Goal: Task Accomplishment & Management: Complete application form

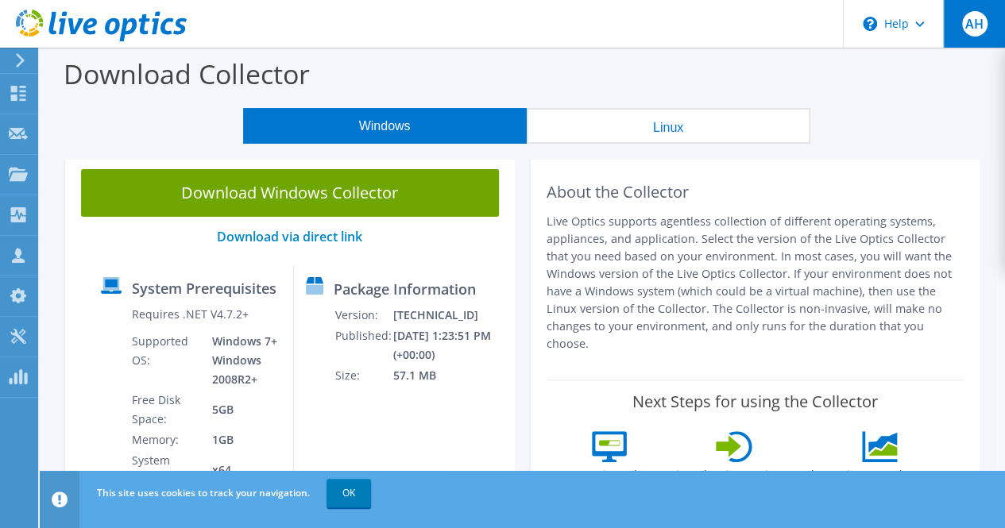
click at [974, 20] on span "AH" at bounding box center [974, 23] width 25 height 25
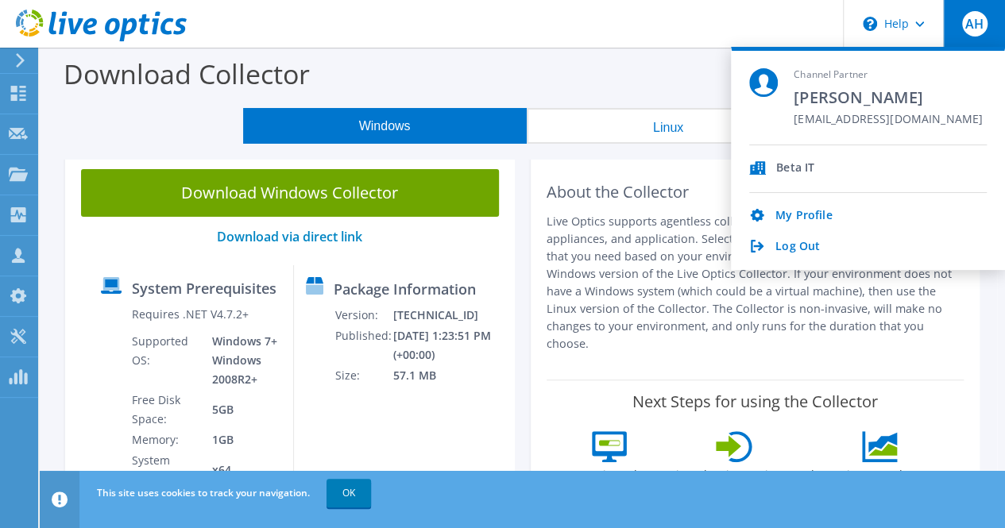
click at [974, 20] on span "AH" at bounding box center [974, 23] width 25 height 25
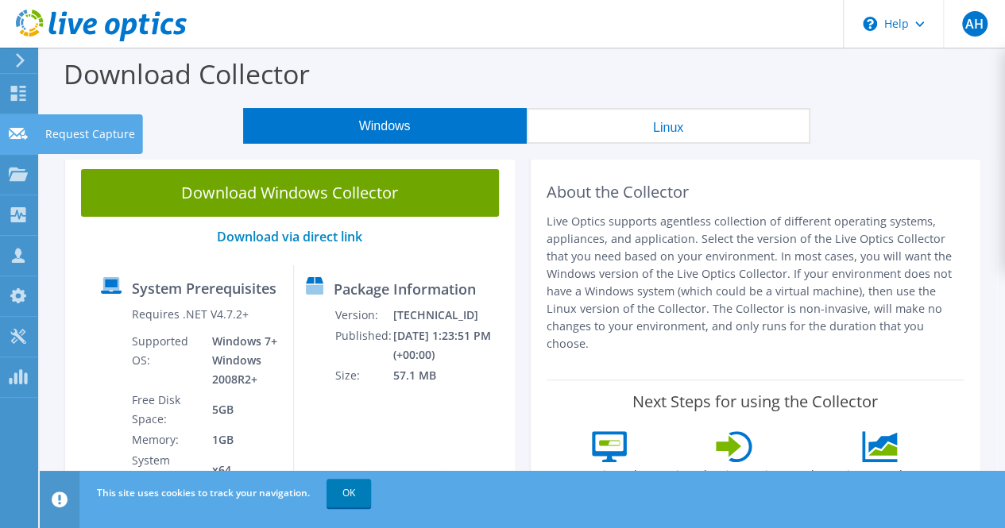
click at [17, 129] on use at bounding box center [18, 133] width 19 height 12
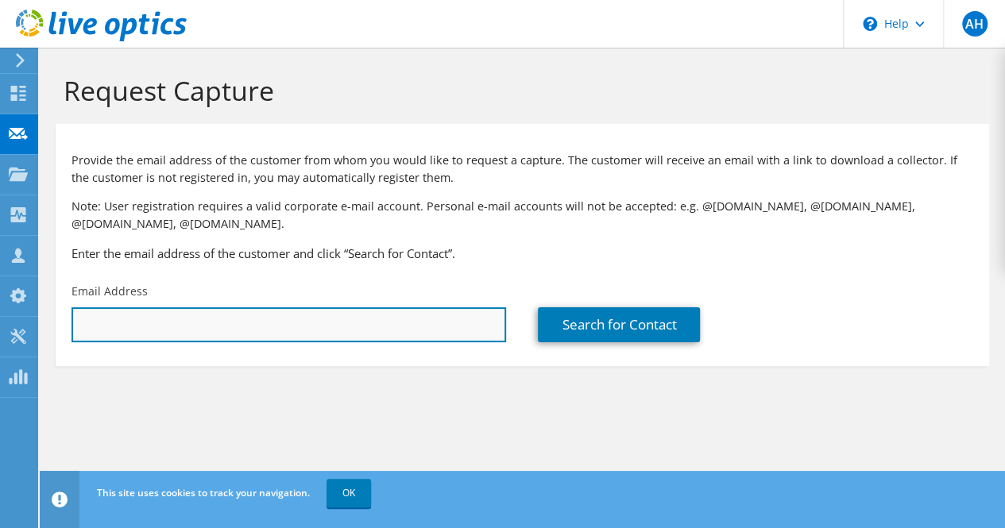
click at [175, 321] on input "text" at bounding box center [288, 324] width 434 height 35
paste input "q.mustafa@globalpsa.com"
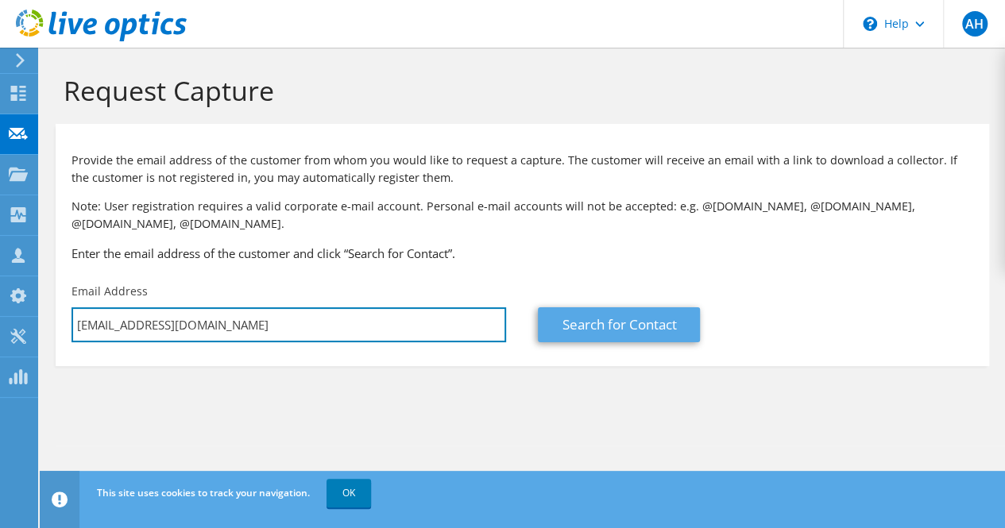
type input "q.mustafa@globalpsa.com"
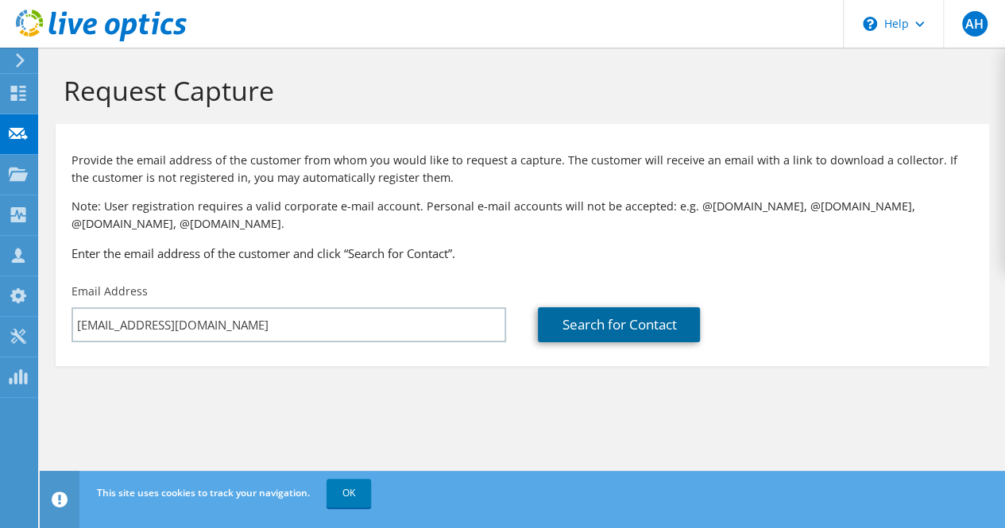
click at [662, 320] on link "Search for Contact" at bounding box center [619, 324] width 162 height 35
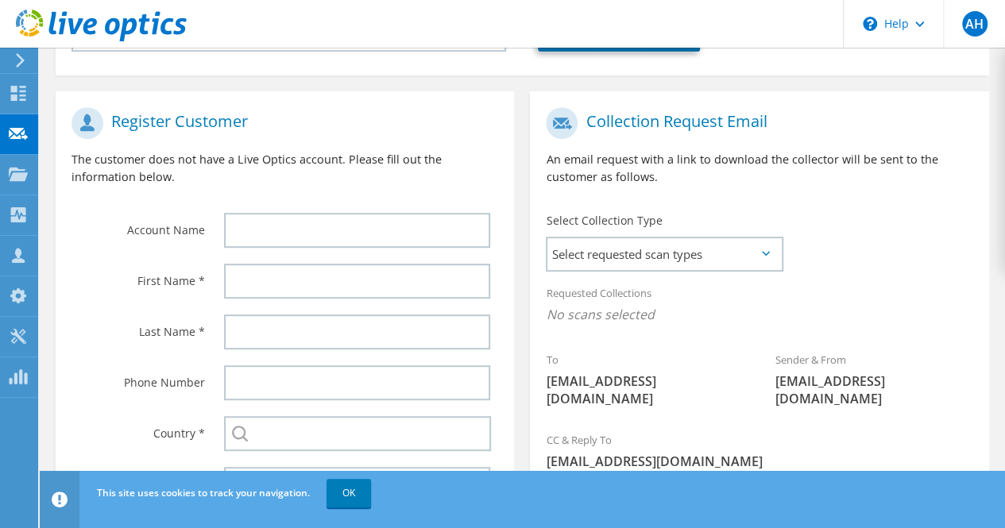
scroll to position [318, 0]
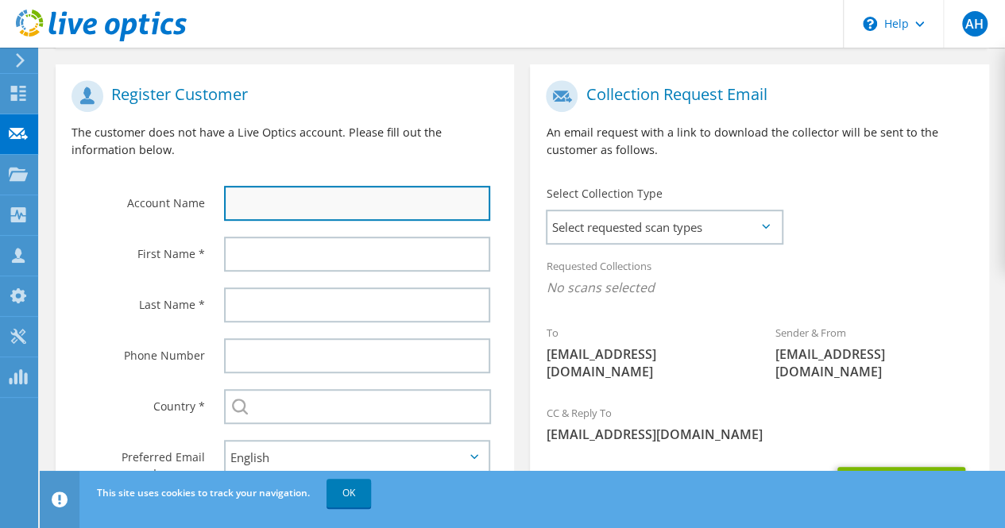
click at [353, 207] on input "text" at bounding box center [357, 203] width 266 height 35
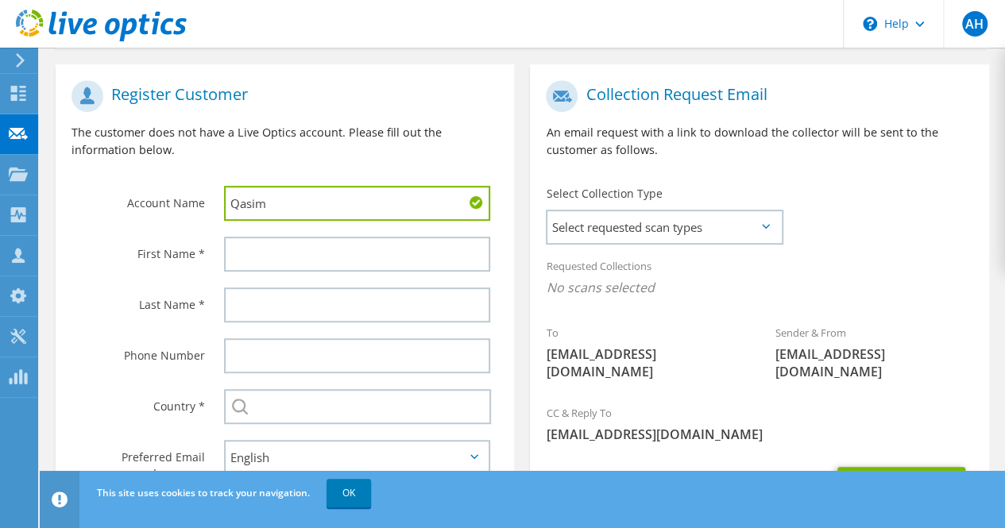
click at [319, 206] on input "Qasim" at bounding box center [357, 203] width 266 height 35
click at [324, 206] on input "Qasim" at bounding box center [357, 203] width 266 height 35
click at [315, 203] on input "Qasim" at bounding box center [357, 203] width 266 height 35
drag, startPoint x: 315, startPoint y: 203, endPoint x: 176, endPoint y: 206, distance: 138.2
click at [176, 210] on div "Account Name Qasim" at bounding box center [285, 150] width 458 height 156
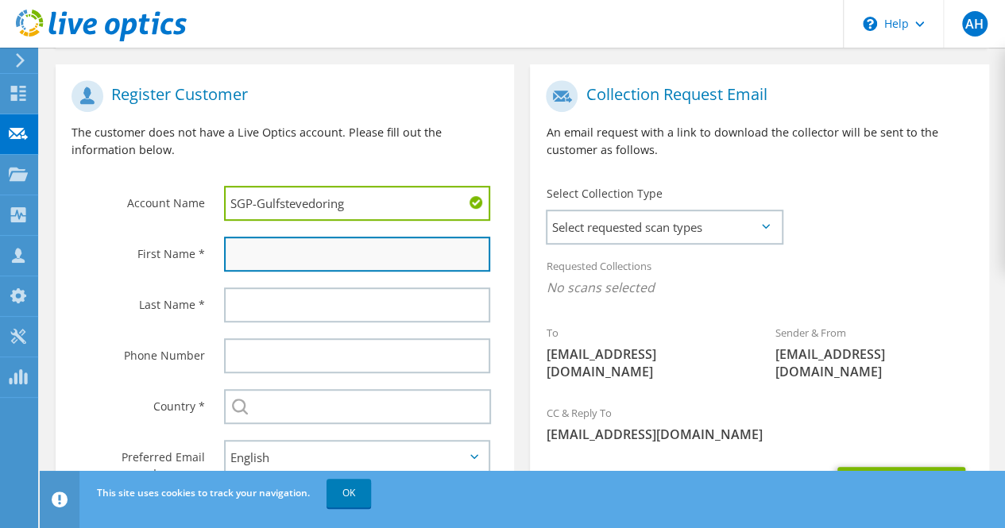
click at [312, 247] on input "text" at bounding box center [357, 254] width 266 height 35
drag, startPoint x: 356, startPoint y: 199, endPoint x: 219, endPoint y: 214, distance: 137.4
click at [242, 196] on input "SGP-Gulfstevedoring" at bounding box center [357, 203] width 266 height 35
type input "SG"
click at [257, 253] on input "text" at bounding box center [357, 254] width 266 height 35
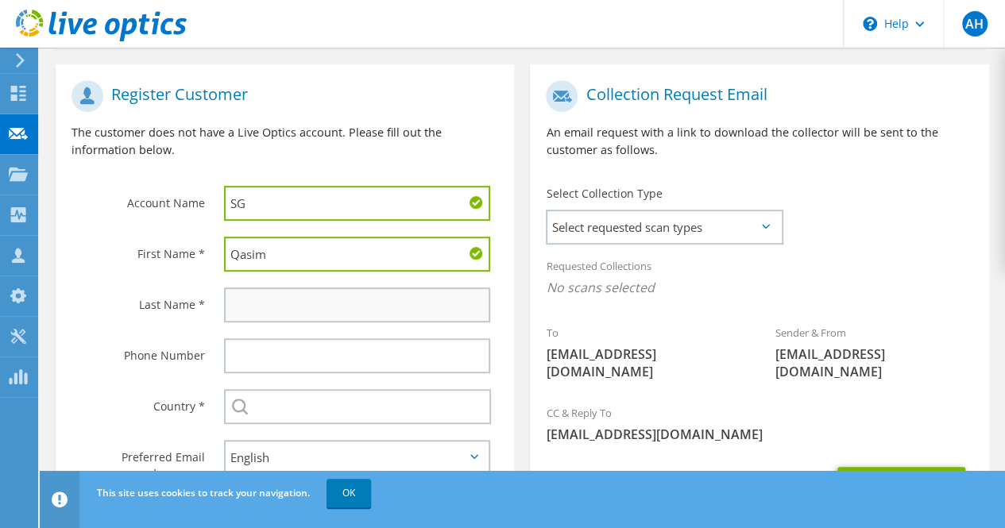
type input "Qasim"
click at [365, 311] on input "text" at bounding box center [357, 305] width 266 height 35
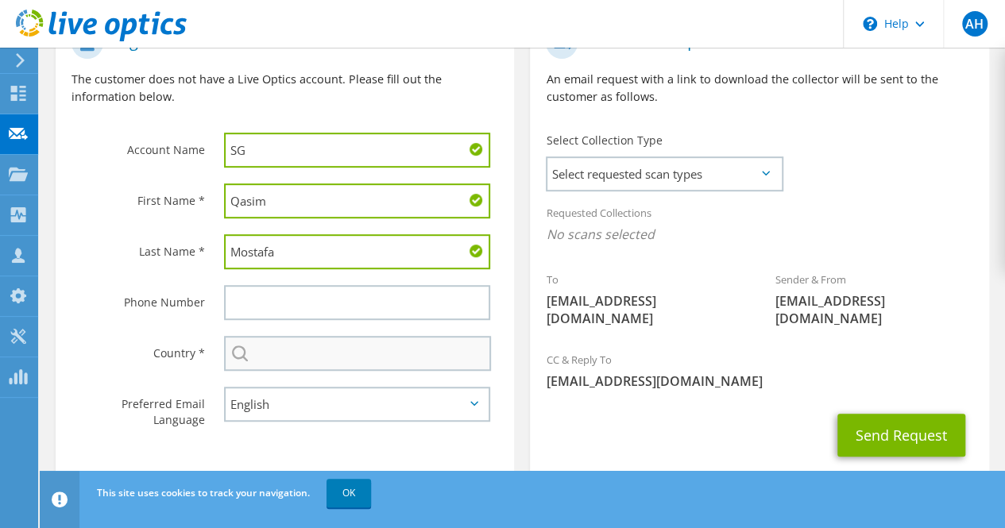
scroll to position [394, 0]
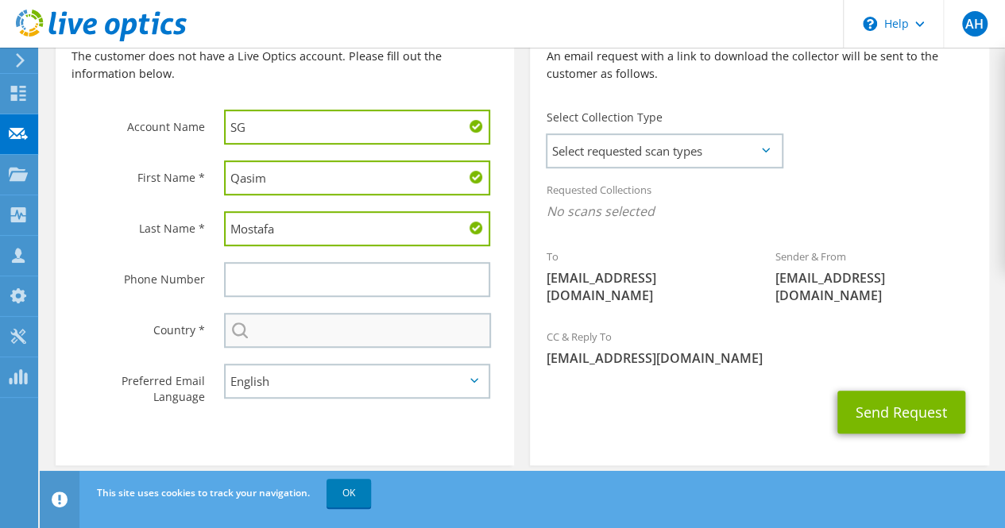
type input "Mostafa"
click at [329, 342] on input "text" at bounding box center [357, 330] width 267 height 35
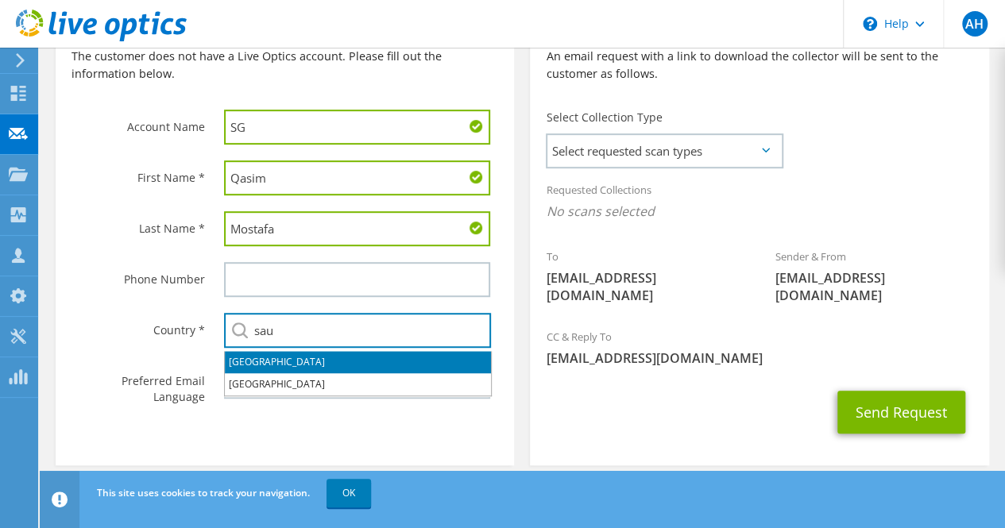
click at [273, 358] on li "[GEOGRAPHIC_DATA]" at bounding box center [358, 362] width 266 height 22
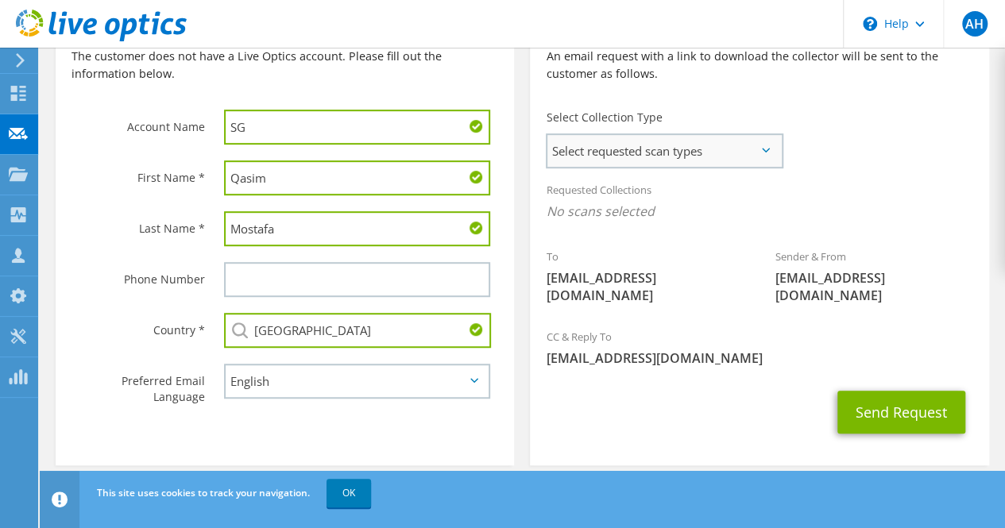
type input "[GEOGRAPHIC_DATA]"
click at [691, 151] on span "Select requested scan types" at bounding box center [664, 151] width 234 height 32
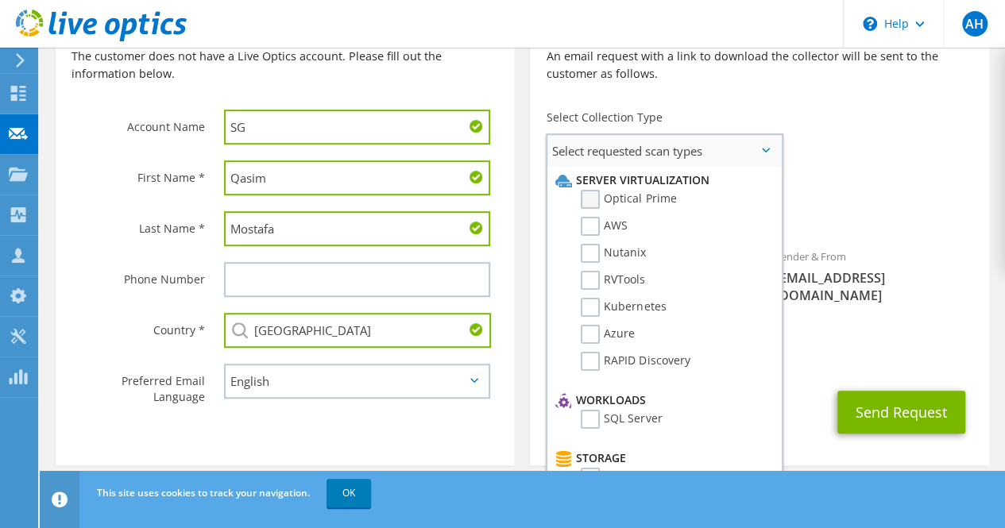
click at [593, 201] on label "Optical Prime" at bounding box center [628, 199] width 95 height 19
click at [0, 0] on input "Optical Prime" at bounding box center [0, 0] width 0 height 0
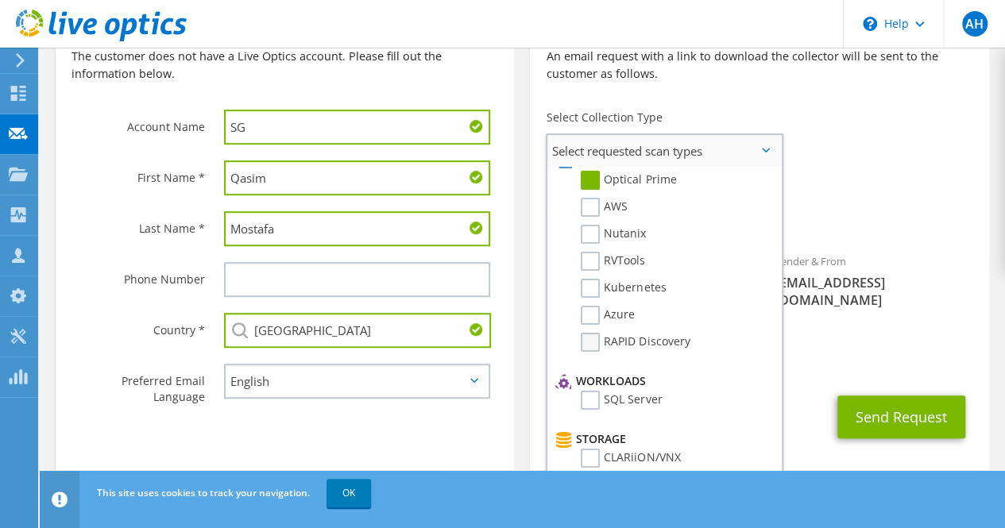
scroll to position [0, 0]
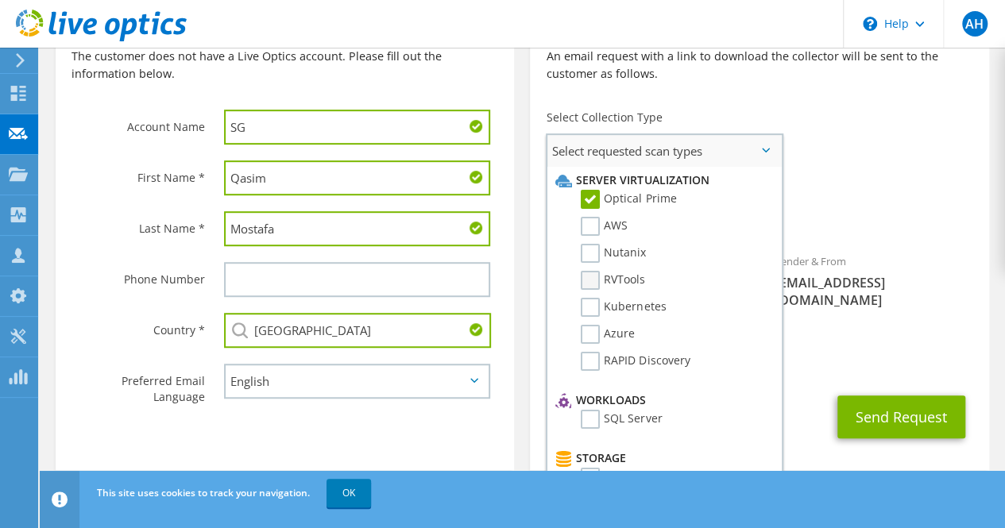
click at [588, 282] on label "RVTools" at bounding box center [613, 280] width 64 height 19
click at [0, 0] on input "RVTools" at bounding box center [0, 0] width 0 height 0
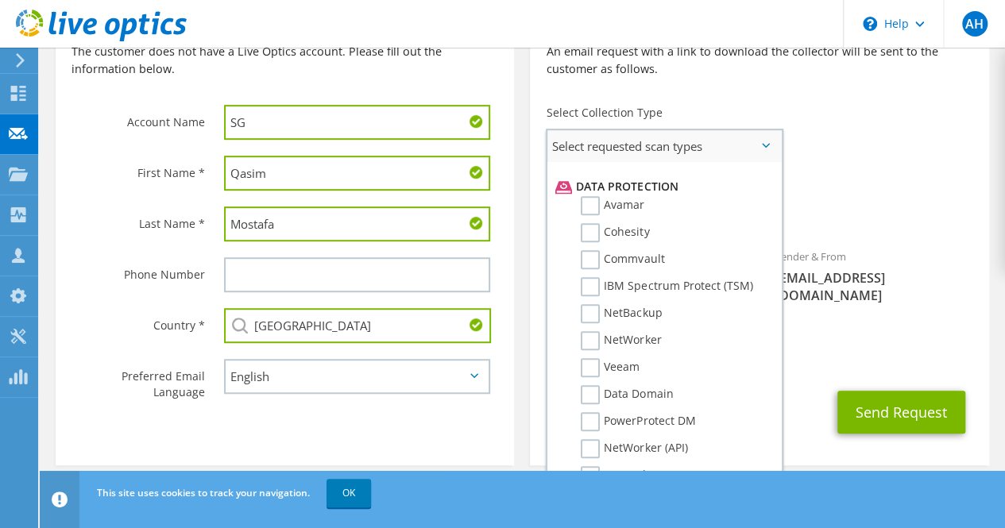
scroll to position [755, 0]
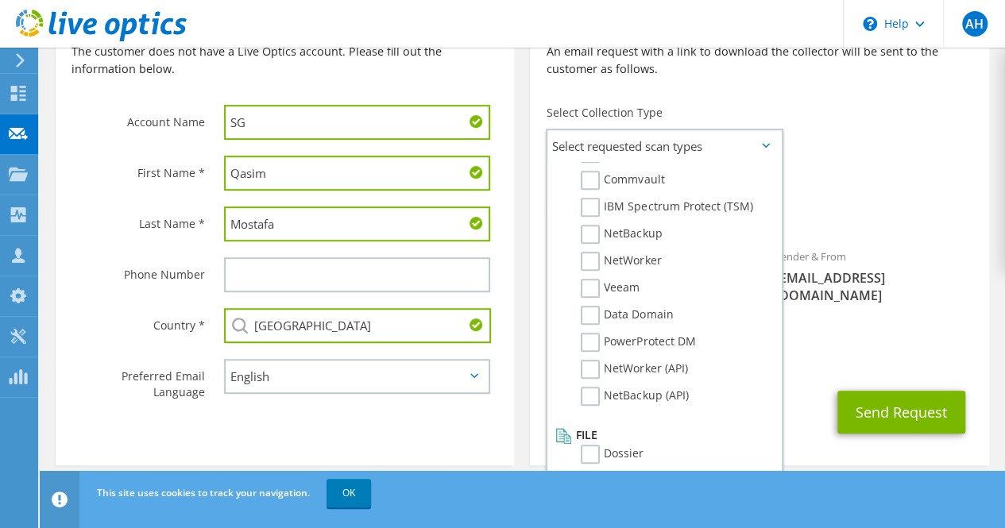
click at [816, 349] on span "[EMAIL_ADDRESS][DOMAIN_NAME]" at bounding box center [759, 357] width 427 height 17
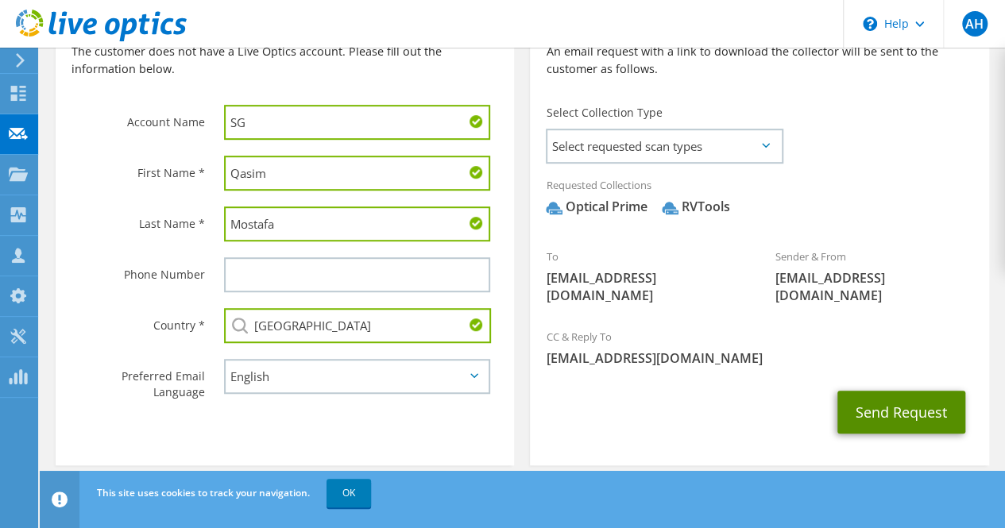
drag, startPoint x: 874, startPoint y: 396, endPoint x: 864, endPoint y: 392, distance: 10.3
click at [872, 396] on button "Send Request" at bounding box center [901, 412] width 128 height 43
